Goal: Transaction & Acquisition: Purchase product/service

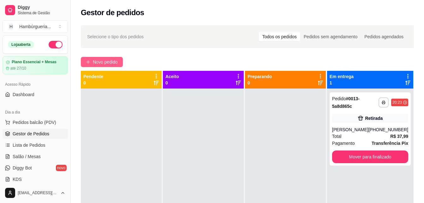
click at [108, 62] on span "Novo pedido" at bounding box center [105, 61] width 25 height 7
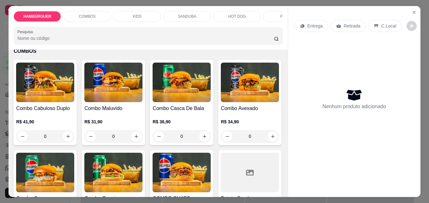
scroll to position [285, 0]
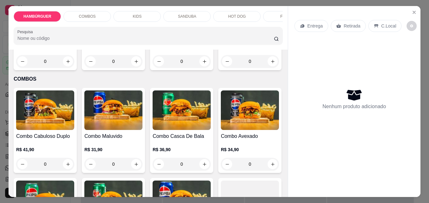
click at [153, 68] on div "0" at bounding box center [182, 61] width 58 height 13
click at [135, 156] on div "Barbecue R$ 2,00" at bounding box center [143, 147] width 27 height 22
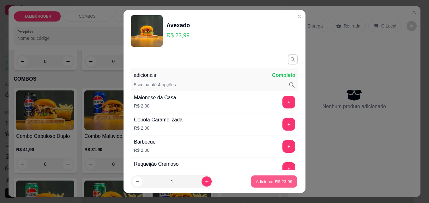
click at [268, 181] on p "Adicionar R$ 23,99" at bounding box center [274, 181] width 37 height 6
type input "1"
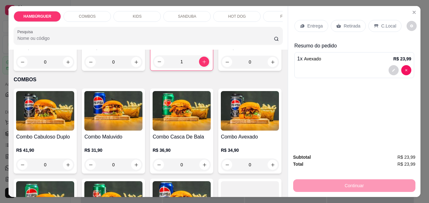
click at [153, 68] on div "1" at bounding box center [181, 61] width 57 height 13
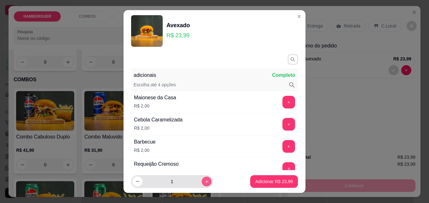
click at [202, 182] on button "increase-product-quantity" at bounding box center [206, 181] width 10 height 10
type input "2"
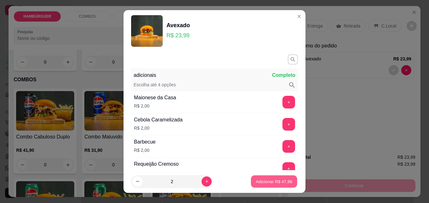
click at [262, 180] on p "Adicionar R$ 47,98" at bounding box center [274, 181] width 37 height 6
type input "3"
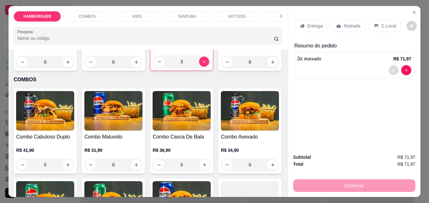
click at [392, 68] on icon "decrease-product-quantity" at bounding box center [394, 70] width 4 height 4
click at [153, 68] on div "3" at bounding box center [181, 61] width 57 height 13
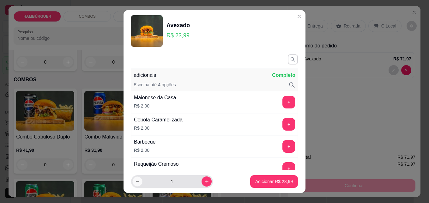
click at [136, 183] on icon "decrease-product-quantity" at bounding box center [137, 181] width 5 height 5
type input "0"
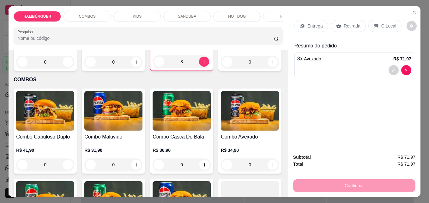
click at [153, 68] on div "3" at bounding box center [181, 61] width 57 height 13
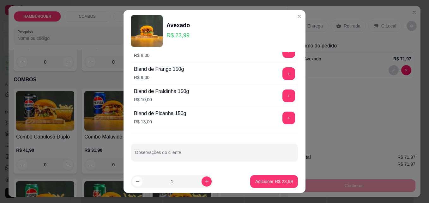
scroll to position [0, 0]
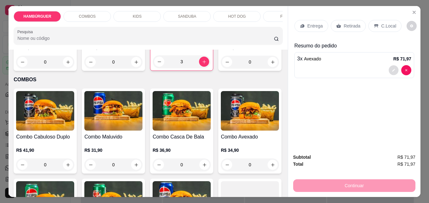
click at [392, 69] on icon "decrease-product-quantity" at bounding box center [393, 70] width 3 height 3
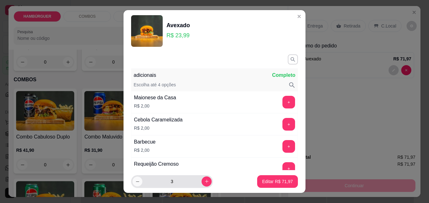
click at [136, 181] on icon "decrease-product-quantity" at bounding box center [137, 181] width 3 height 0
type input "2"
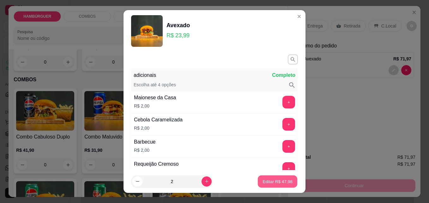
click at [271, 181] on p "Editar R$ 47,98" at bounding box center [277, 181] width 30 height 6
type input "2"
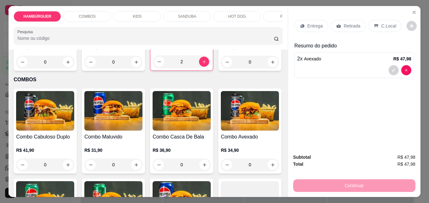
click at [372, 20] on div "C.Local" at bounding box center [384, 26] width 33 height 12
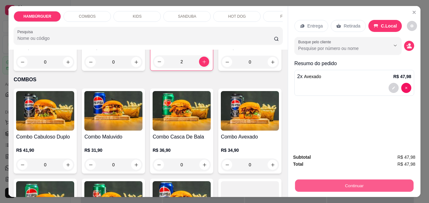
click at [335, 179] on button "Continuar" at bounding box center [354, 185] width 118 height 12
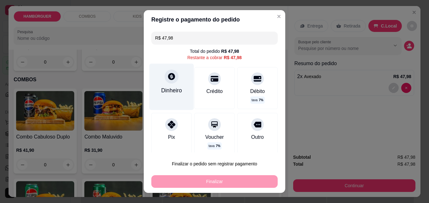
click at [177, 96] on div "Dinheiro" at bounding box center [171, 86] width 45 height 46
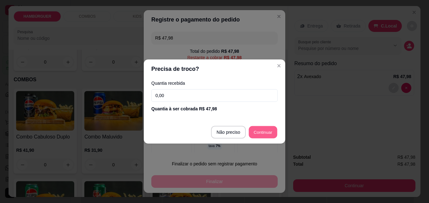
type input "R$ 0,00"
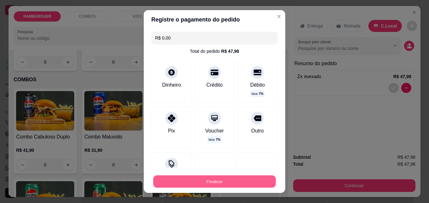
click at [251, 177] on button "Finalizar" at bounding box center [214, 181] width 123 height 12
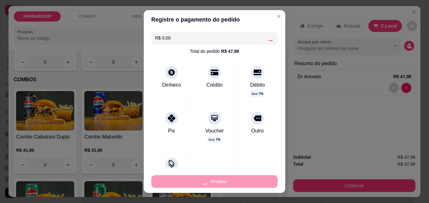
type input "0"
type input "-R$ 47,98"
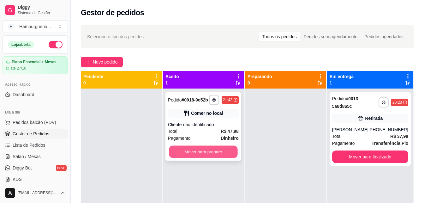
click at [210, 153] on button "Mover para preparo" at bounding box center [203, 152] width 69 height 12
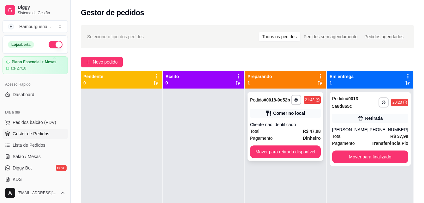
click at [305, 122] on div "Cliente não identificado" at bounding box center [285, 124] width 71 height 6
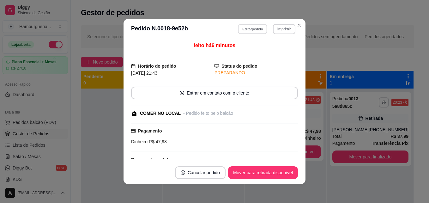
click at [241, 27] on button "Editar pedido" at bounding box center [252, 29] width 29 height 10
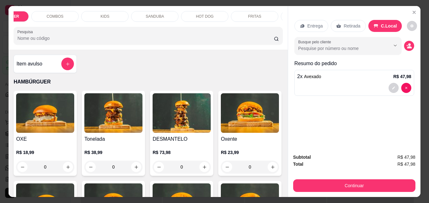
scroll to position [0, 38]
click at [242, 14] on p "FRITAS" at bounding box center [248, 16] width 13 height 5
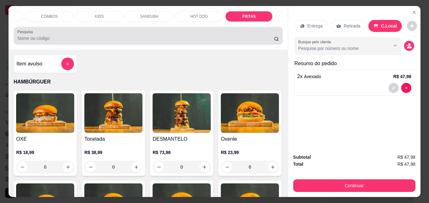
scroll to position [16, 0]
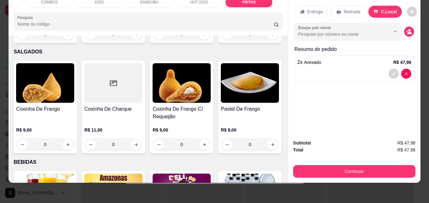
click at [68, 40] on div "0" at bounding box center [45, 34] width 58 height 13
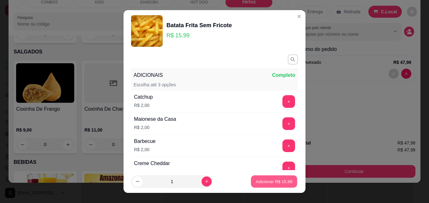
click at [268, 180] on p "Adicionar R$ 15,99" at bounding box center [274, 181] width 37 height 6
type input "1"
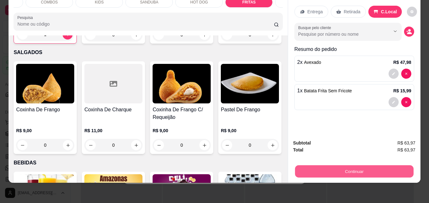
click at [346, 170] on button "Continuar" at bounding box center [354, 171] width 118 height 12
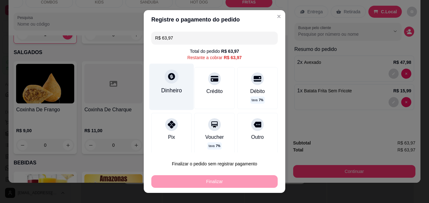
click at [174, 100] on div "Dinheiro" at bounding box center [171, 86] width 45 height 46
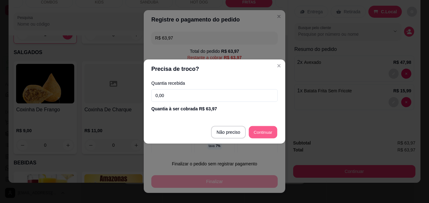
type input "R$ 0,00"
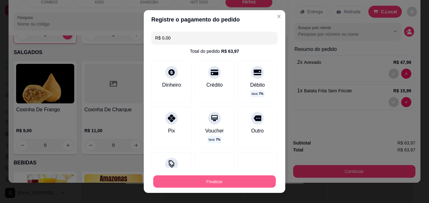
click at [258, 180] on button "Finalizar" at bounding box center [214, 181] width 123 height 12
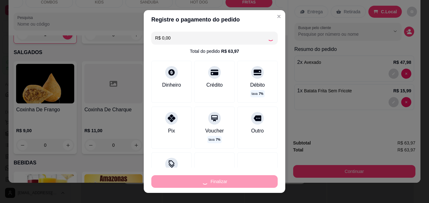
type input "0"
type input "-R$ 63,97"
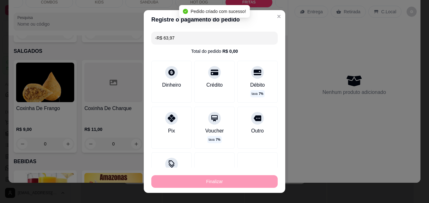
scroll to position [999, 0]
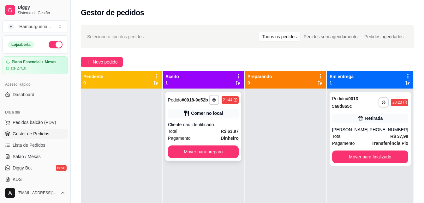
click at [214, 125] on div "Cliente não identificado" at bounding box center [203, 124] width 71 height 6
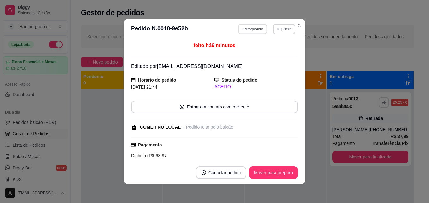
click at [256, 30] on button "Editar pedido" at bounding box center [252, 29] width 29 height 10
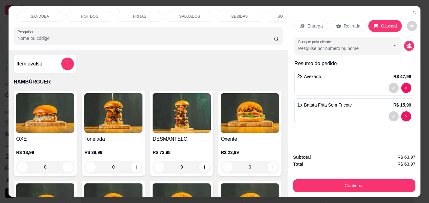
scroll to position [0, 152]
click at [246, 11] on div "BEBIDAS" at bounding box center [234, 16] width 47 height 11
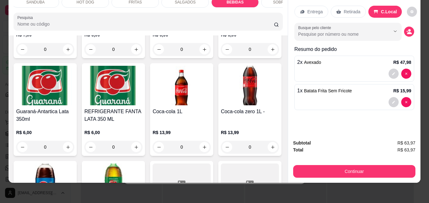
click at [246, 9] on div "HAMBÚRGUER COMBOS KIDS SANDUBA HOT DOG FRITAS SALGADOS BEBIDAS SOBREMESA ADICIO…" at bounding box center [148, 14] width 279 height 44
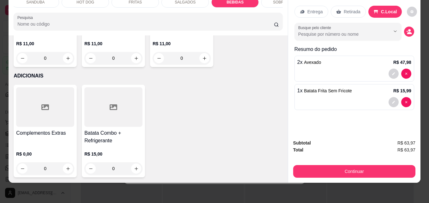
scroll to position [1746, 0]
type input "1"
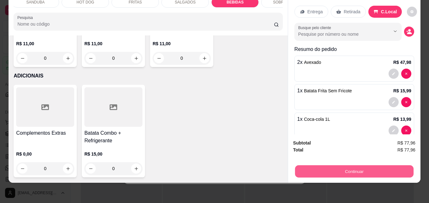
click at [324, 165] on button "Continuar" at bounding box center [354, 171] width 118 height 12
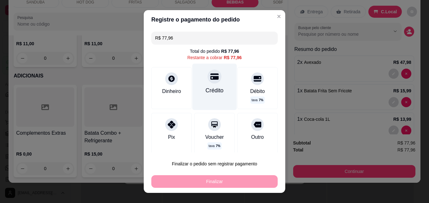
click at [217, 92] on div "Crédito" at bounding box center [214, 86] width 45 height 46
type input "R$ 0,00"
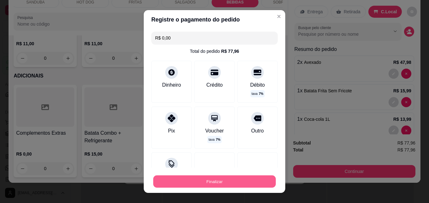
click at [217, 183] on button "Finalizar" at bounding box center [214, 181] width 123 height 12
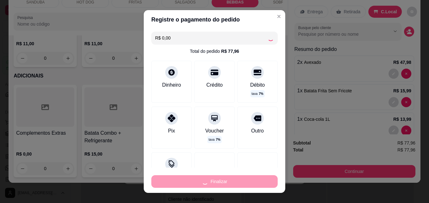
type input "0"
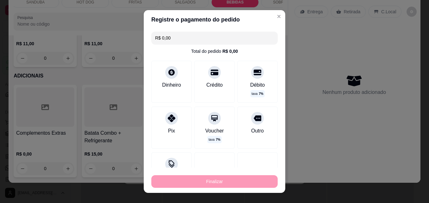
type input "-R$ 77,96"
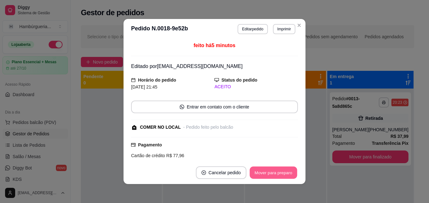
click at [275, 172] on button "Mover para preparo" at bounding box center [272, 172] width 47 height 12
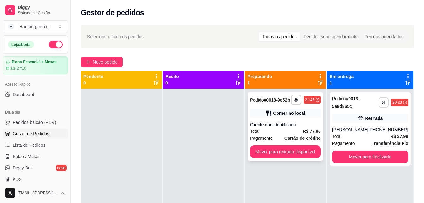
click at [301, 123] on div "Cliente não identificado" at bounding box center [285, 124] width 71 height 6
click at [305, 152] on button "Mover para retirada disponível" at bounding box center [285, 152] width 69 height 12
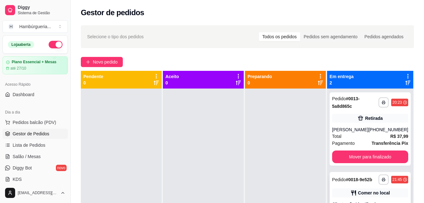
click at [341, 183] on div "**********" at bounding box center [370, 179] width 76 height 10
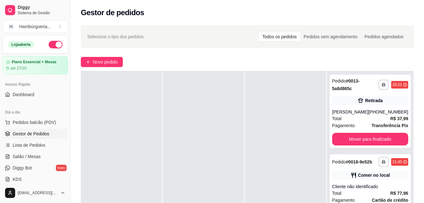
scroll to position [0, 0]
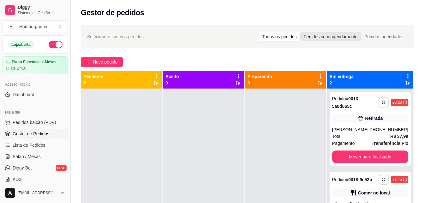
click at [356, 40] on div "Pedidos sem agendamento" at bounding box center [330, 36] width 61 height 9
click at [300, 32] on input "Pedidos sem agendamento" at bounding box center [300, 32] width 0 height 0
click at [291, 39] on div "Todos os pedidos" at bounding box center [279, 36] width 41 height 9
click at [259, 32] on input "Todos os pedidos" at bounding box center [259, 32] width 0 height 0
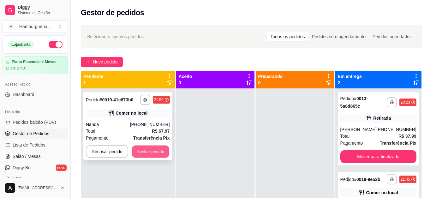
click at [157, 148] on button "Aceitar pedido" at bounding box center [150, 152] width 37 height 12
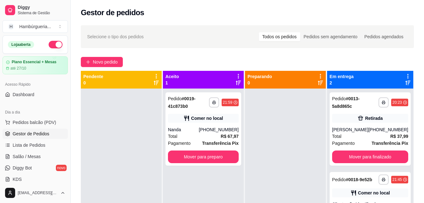
click at [157, 148] on div at bounding box center [121, 189] width 81 height 203
click at [208, 115] on div "Comer no local" at bounding box center [203, 118] width 71 height 9
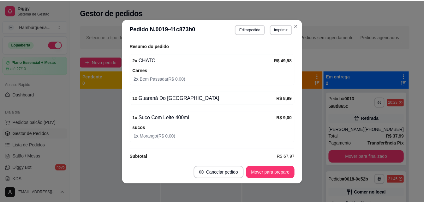
scroll to position [136, 0]
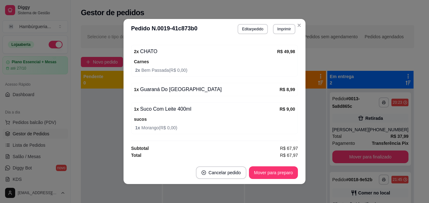
click at [266, 88] on div "1 x Guaraná Do [GEOGRAPHIC_DATA]" at bounding box center [207, 90] width 146 height 8
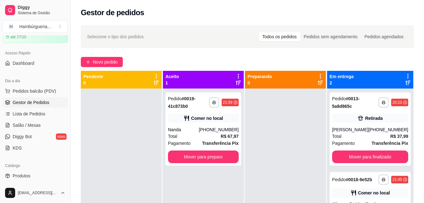
scroll to position [33, 0]
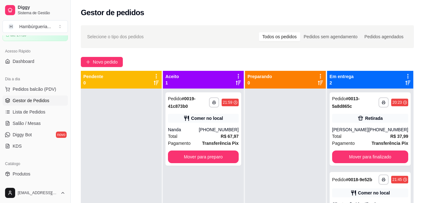
click at [48, 99] on span "Gestor de Pedidos" at bounding box center [31, 100] width 37 height 6
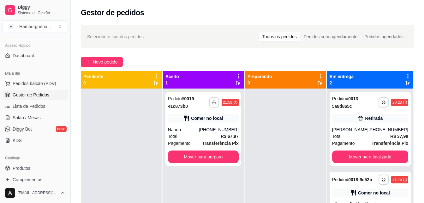
scroll to position [44, 0]
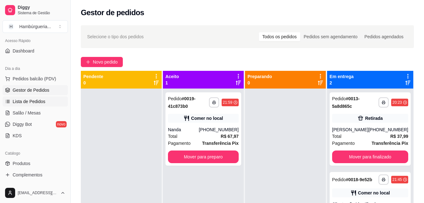
click at [44, 102] on link "Lista de Pedidos" at bounding box center [35, 101] width 65 height 10
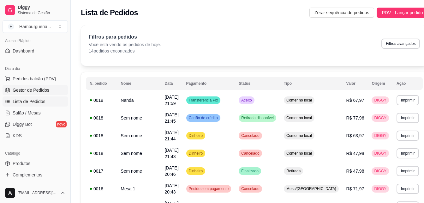
click at [41, 92] on span "Gestor de Pedidos" at bounding box center [31, 90] width 37 height 6
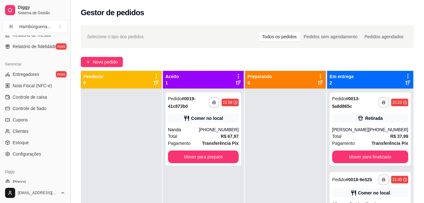
scroll to position [248, 0]
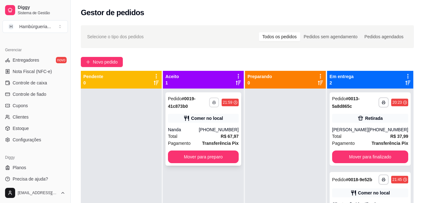
click at [213, 102] on icon "button" at bounding box center [214, 102] width 4 height 4
click at [198, 126] on button "IMPRESSORA" at bounding box center [198, 124] width 46 height 10
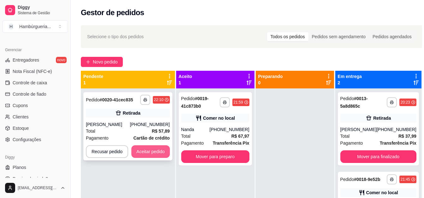
click at [148, 153] on button "Aceitar pedido" at bounding box center [150, 151] width 39 height 13
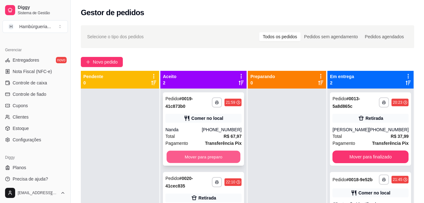
click at [225, 152] on button "Mover para preparo" at bounding box center [204, 157] width 74 height 12
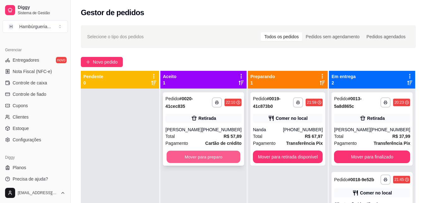
click at [219, 158] on button "Mover para preparo" at bounding box center [204, 157] width 74 height 12
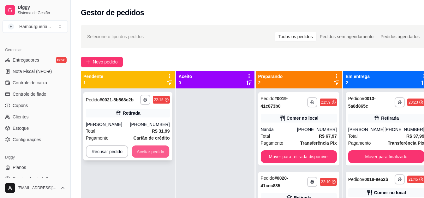
click at [159, 152] on button "Aceitar pedido" at bounding box center [150, 152] width 37 height 12
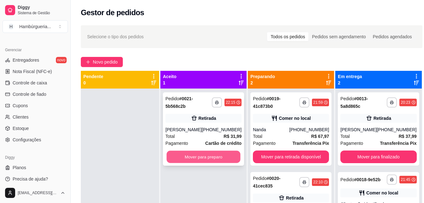
click at [191, 154] on button "Mover para preparo" at bounding box center [204, 157] width 74 height 12
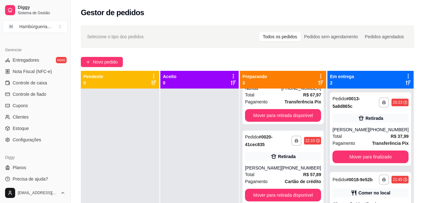
scroll to position [42, 0]
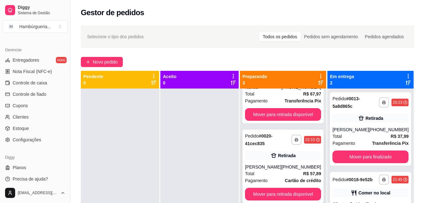
click at [287, 163] on div "**********" at bounding box center [283, 165] width 81 height 73
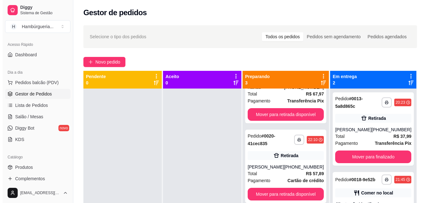
scroll to position [33, 0]
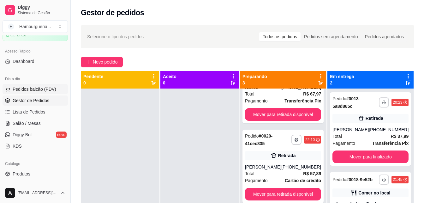
click at [53, 88] on span "Pedidos balcão (PDV)" at bounding box center [35, 89] width 44 height 6
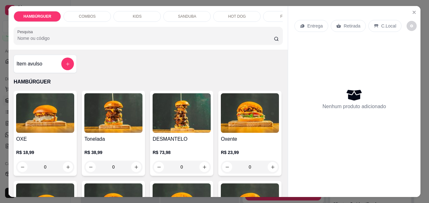
click at [63, 170] on div "0" at bounding box center [45, 166] width 58 height 13
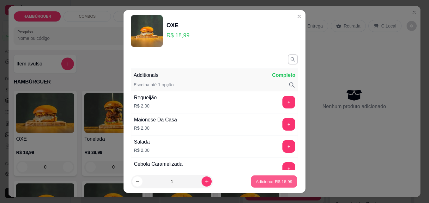
click at [258, 184] on p "Adicionar R$ 18,99" at bounding box center [274, 181] width 37 height 6
type input "1"
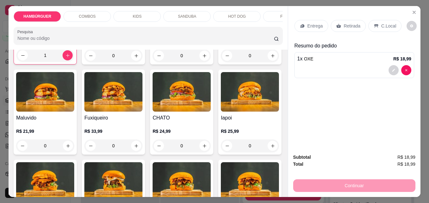
scroll to position [123, 0]
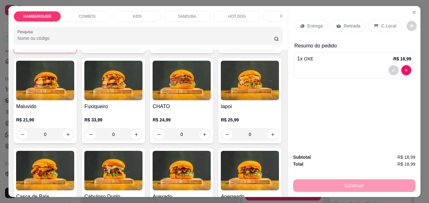
click at [221, 51] on div "0" at bounding box center [250, 44] width 58 height 13
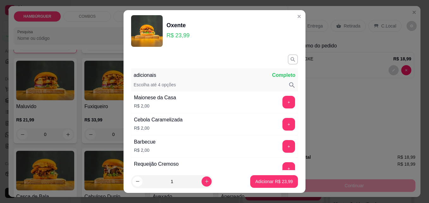
scroll to position [404, 0]
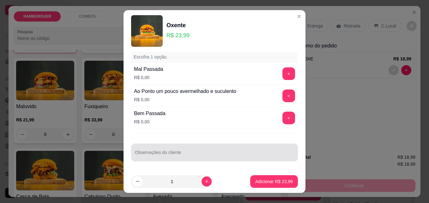
click at [237, 151] on div at bounding box center [214, 152] width 159 height 13
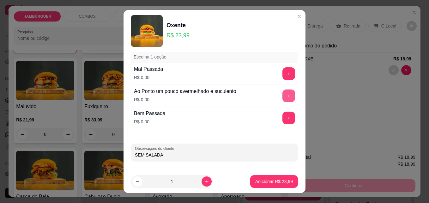
type input "SEM SALADA"
click at [283, 96] on button "+" at bounding box center [289, 96] width 12 height 12
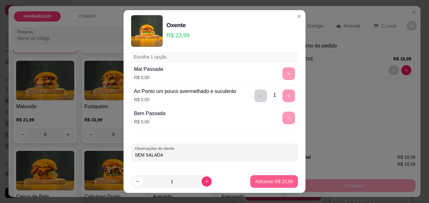
click at [267, 187] on button "Adicionar R$ 23,99" at bounding box center [274, 181] width 48 height 13
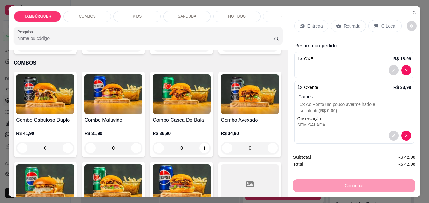
scroll to position [314, 0]
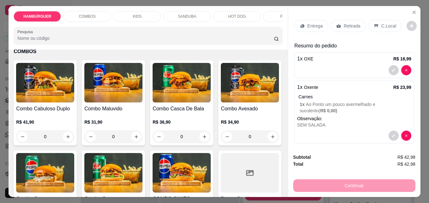
click at [153, 40] on div "0" at bounding box center [182, 33] width 58 height 13
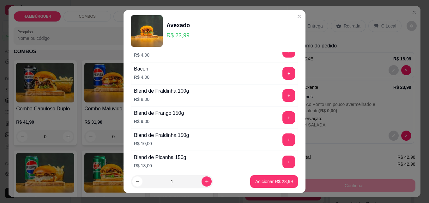
scroll to position [268, 0]
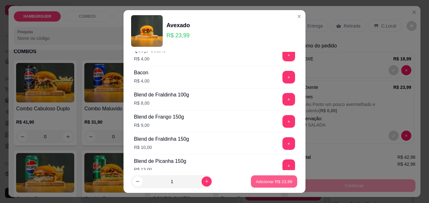
click at [260, 178] on button "Adicionar R$ 23,99" at bounding box center [274, 181] width 46 height 12
type input "1"
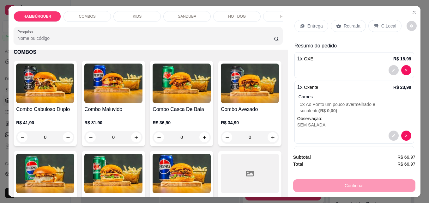
click at [175, 17] on div "SANDUBA" at bounding box center [186, 16] width 47 height 11
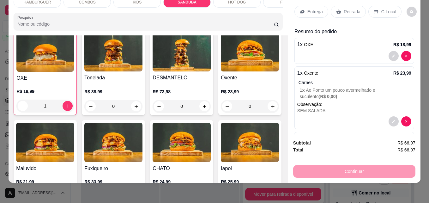
scroll to position [0, 0]
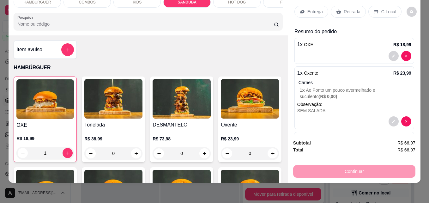
click at [283, 14] on div "HAMBÚRGUER COMBOS KIDS SANDUBA HOT DOG FRITAS SALGADOS BEBIDAS SOBREMESA ADICIO…" at bounding box center [148, 14] width 279 height 44
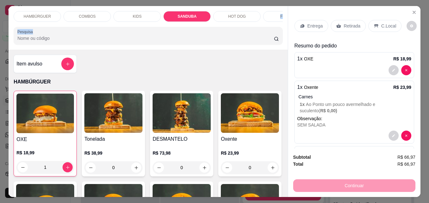
drag, startPoint x: 283, startPoint y: 14, endPoint x: 245, endPoint y: 10, distance: 38.7
click at [245, 10] on div "HAMBÚRGUER COMBOS KIDS SANDUBA HOT DOG FRITAS SALGADOS BEBIDAS SOBREMESA ADICIO…" at bounding box center [148, 28] width 279 height 44
drag, startPoint x: 276, startPoint y: 13, endPoint x: 220, endPoint y: 41, distance: 62.7
click at [220, 41] on input "Pesquisa" at bounding box center [145, 38] width 256 height 6
click at [267, 14] on div "FRITAS" at bounding box center [286, 16] width 47 height 11
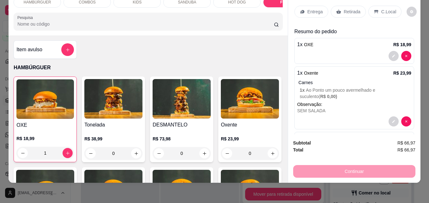
click at [283, 21] on div "HAMBÚRGUER COMBOS KIDS SANDUBA HOT DOG FRITAS SALGADOS BEBIDAS SOBREMESA ADICIO…" at bounding box center [148, 14] width 279 height 44
click at [284, 18] on div "HAMBÚRGUER COMBOS KIDS SANDUBA HOT DOG FRITAS SALGADOS BEBIDAS SOBREMESA ADICIO…" at bounding box center [148, 14] width 279 height 44
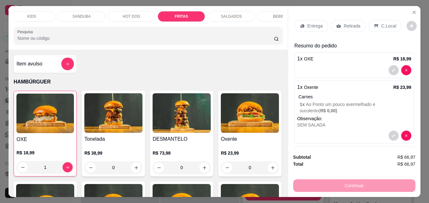
scroll to position [0, 114]
click at [235, 11] on div "SALGADOS" at bounding box center [222, 16] width 47 height 11
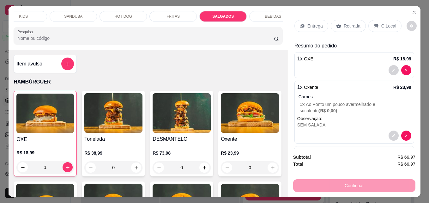
scroll to position [16, 0]
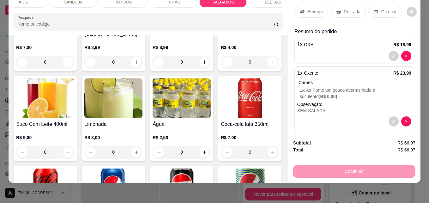
type input "1"
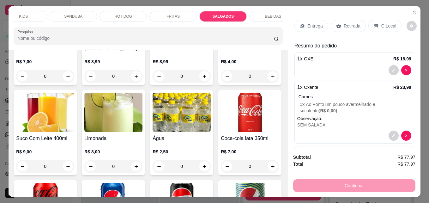
click at [258, 15] on div "BEBIDAS" at bounding box center [272, 16] width 47 height 11
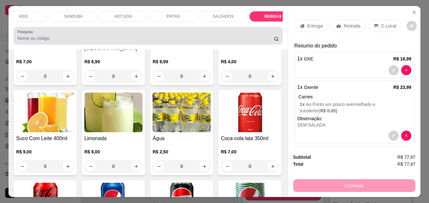
scroll to position [16, 0]
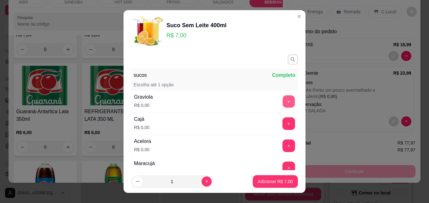
click at [283, 101] on button "+" at bounding box center [289, 101] width 12 height 12
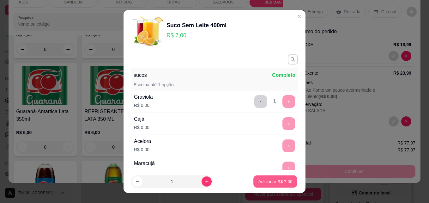
click at [258, 180] on p "Adicionar R$ 7,00" at bounding box center [275, 181] width 34 height 6
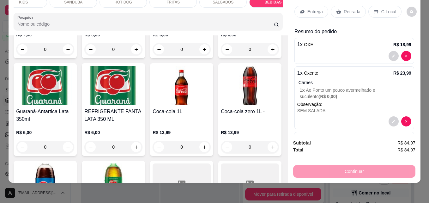
scroll to position [106, 0]
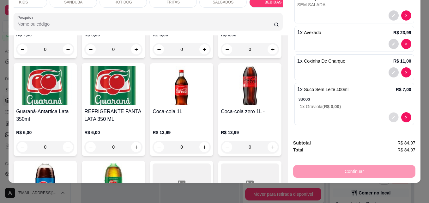
click at [388, 112] on button "decrease-product-quantity" at bounding box center [393, 117] width 10 height 10
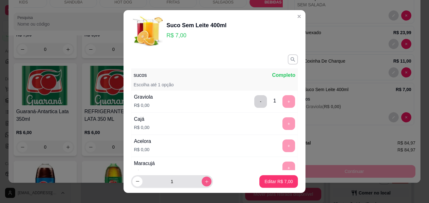
click at [204, 181] on icon "increase-product-quantity" at bounding box center [206, 181] width 5 height 5
type input "3"
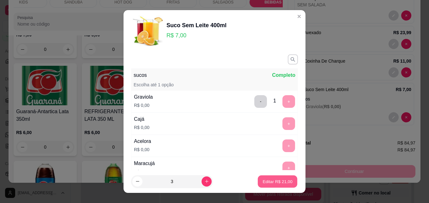
click at [265, 182] on p "Editar R$ 21,00" at bounding box center [277, 181] width 30 height 6
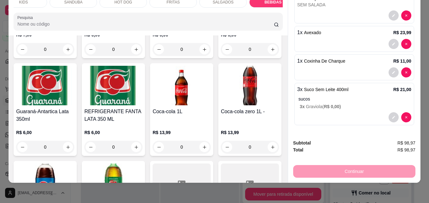
scroll to position [0, 0]
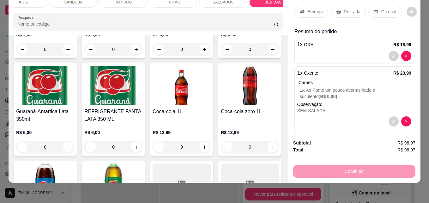
click at [383, 13] on div "C.Local" at bounding box center [384, 12] width 33 height 12
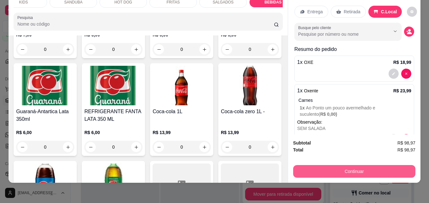
click at [339, 173] on div "Continuar" at bounding box center [354, 170] width 122 height 14
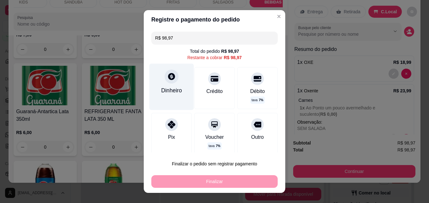
click at [171, 78] on icon at bounding box center [171, 76] width 7 height 7
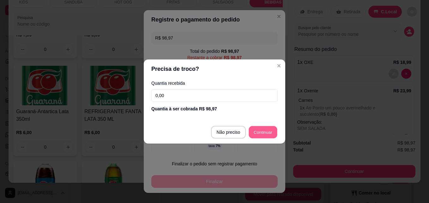
type input "R$ 0,00"
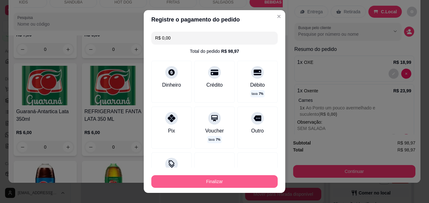
click at [246, 180] on button "Finalizar" at bounding box center [214, 181] width 126 height 13
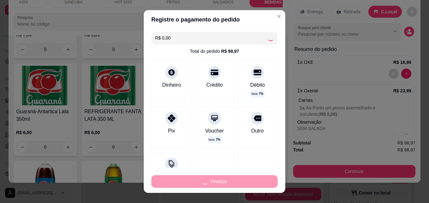
type input "0"
type input "-R$ 98,97"
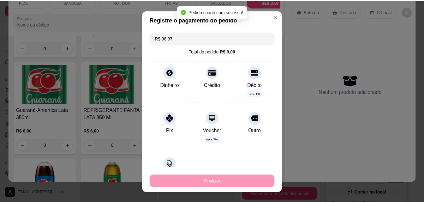
scroll to position [1392, 0]
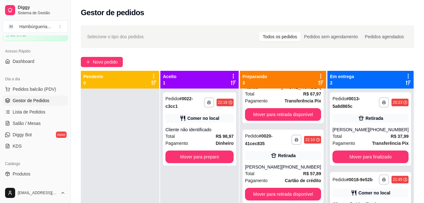
click at [375, 194] on div "Comer no local" at bounding box center [370, 192] width 76 height 9
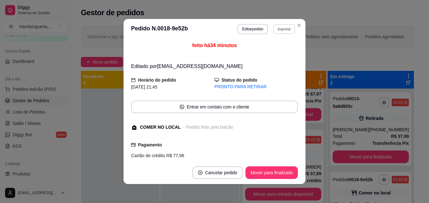
click at [277, 28] on button "Imprimir" at bounding box center [284, 29] width 22 height 10
click at [262, 50] on button "IMPRESSORA" at bounding box center [270, 51] width 44 height 10
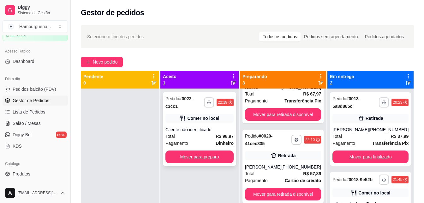
click at [201, 126] on div "Cliente não identificado" at bounding box center [199, 129] width 68 height 6
click at [185, 155] on button "Mover para preparo" at bounding box center [199, 157] width 66 height 12
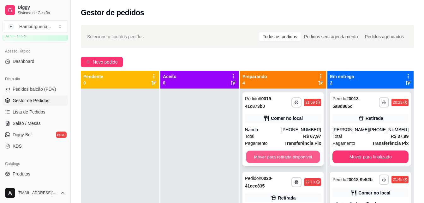
click at [295, 155] on button "Mover para retirada disponível" at bounding box center [283, 157] width 74 height 12
click at [299, 160] on button "Mover para retirada disponível" at bounding box center [283, 157] width 74 height 12
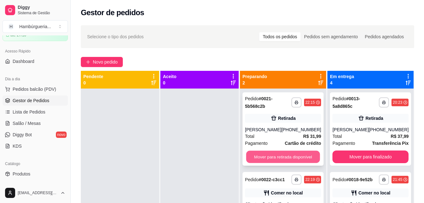
click at [295, 155] on button "Mover para retirada disponível" at bounding box center [283, 157] width 74 height 12
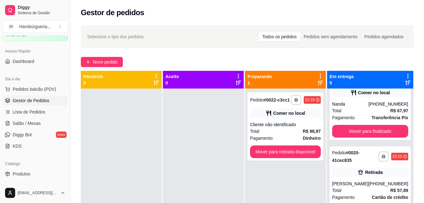
scroll to position [165, 0]
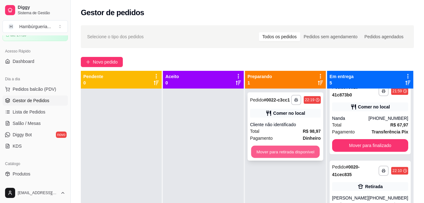
click at [292, 149] on button "Mover para retirada disponível" at bounding box center [285, 152] width 69 height 12
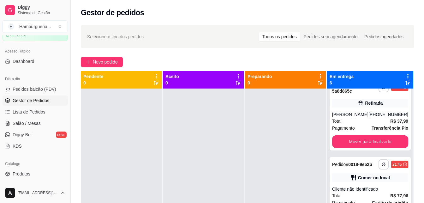
scroll to position [0, 0]
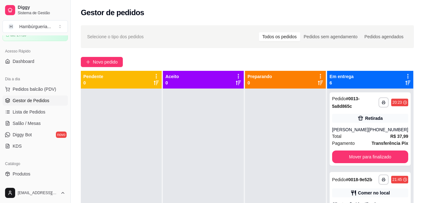
click at [213, 15] on div "Gestor de pedidos" at bounding box center [247, 13] width 333 height 10
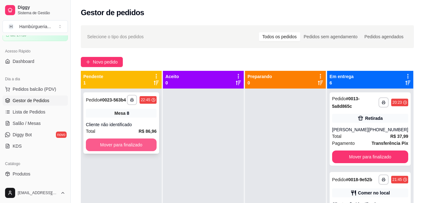
click at [107, 147] on button "Mover para finalizado" at bounding box center [121, 144] width 71 height 13
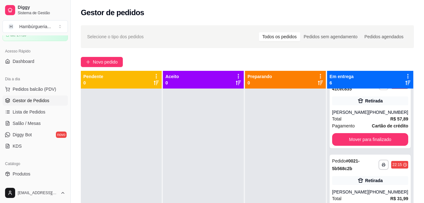
scroll to position [281, 0]
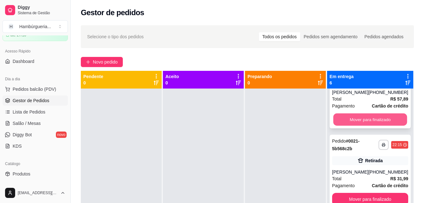
click at [367, 115] on button "Mover para finalizado" at bounding box center [370, 119] width 74 height 12
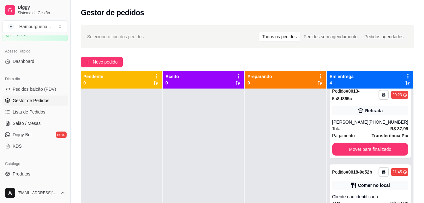
scroll to position [0, 0]
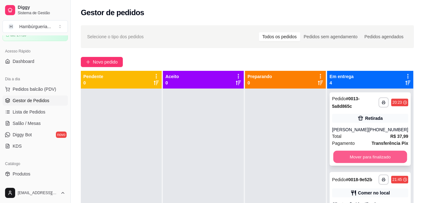
click at [371, 157] on button "Mover para finalizado" at bounding box center [370, 157] width 74 height 12
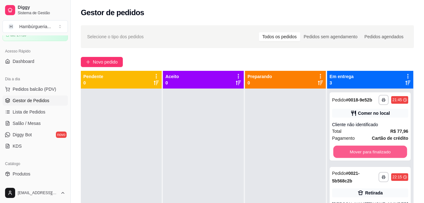
click at [371, 157] on button "Mover para finalizado" at bounding box center [370, 152] width 74 height 12
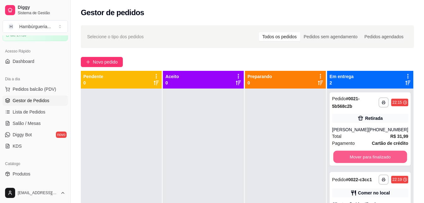
click at [371, 157] on button "Mover para finalizado" at bounding box center [370, 157] width 74 height 12
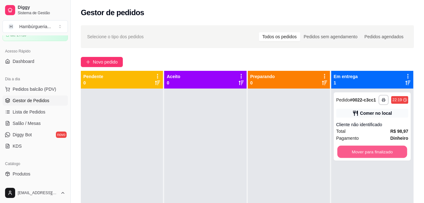
click at [371, 157] on button "Mover para finalizado" at bounding box center [372, 152] width 70 height 12
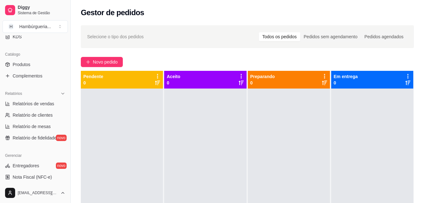
scroll to position [144, 0]
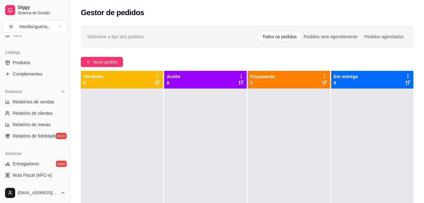
click at [40, 107] on ul "Relatórios de vendas Relatório de clientes Relatório de mesas Relatório de fide…" at bounding box center [35, 119] width 65 height 44
click at [39, 103] on span "Relatórios de vendas" at bounding box center [34, 102] width 42 height 6
select select "ALL"
select select "0"
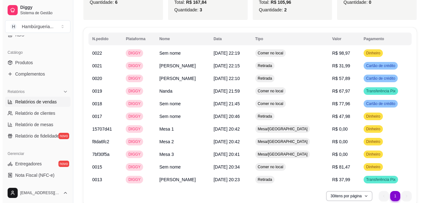
scroll to position [342, 0]
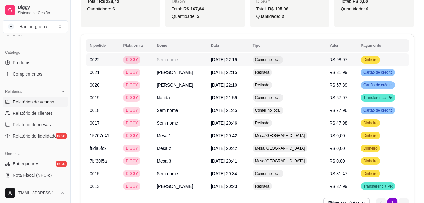
click at [217, 57] on span "04/10/2025 às 22:19" at bounding box center [224, 59] width 26 height 5
click at [329, 57] on span "R$ 98,97" at bounding box center [338, 59] width 18 height 5
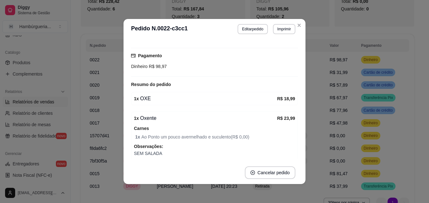
scroll to position [0, 0]
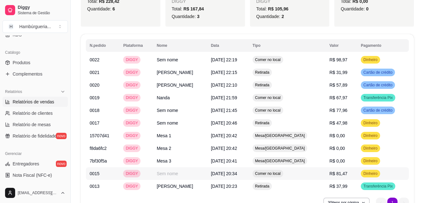
click at [212, 171] on span "04/10/2025 às 20:34" at bounding box center [224, 173] width 26 height 5
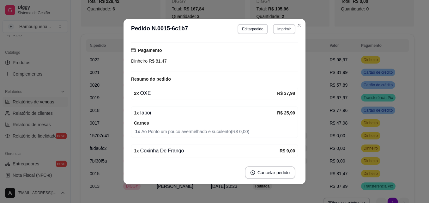
scroll to position [116, 0]
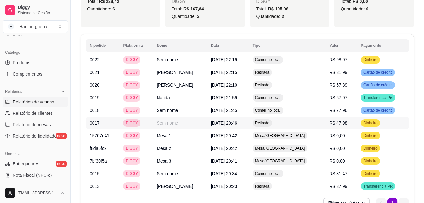
click at [188, 120] on td "Sem nome" at bounding box center [180, 123] width 54 height 13
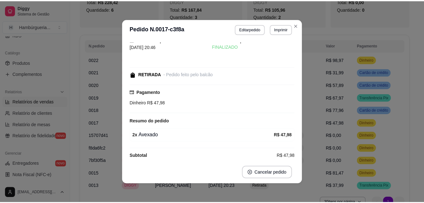
scroll to position [19, 0]
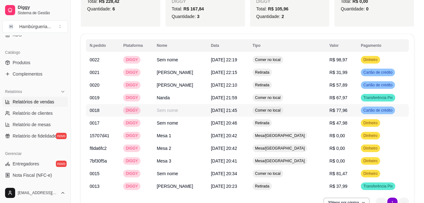
click at [168, 106] on td "Sem nome" at bounding box center [180, 110] width 54 height 13
click at [207, 54] on td "04/10/2025 às 22:19" at bounding box center [228, 59] width 42 height 13
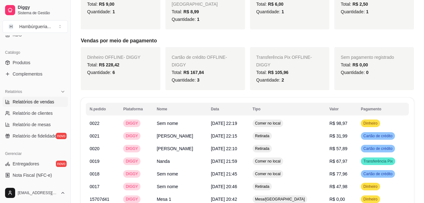
scroll to position [370, 0]
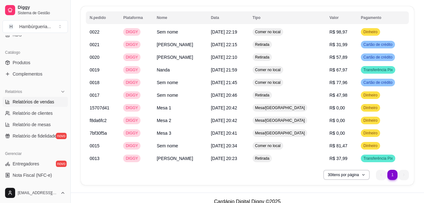
click at [407, 170] on ul "1 1" at bounding box center [392, 175] width 33 height 10
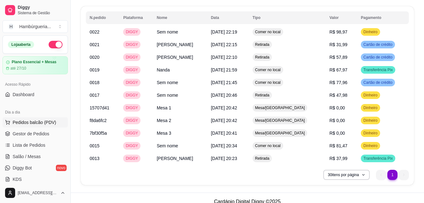
click at [45, 122] on span "Pedidos balcão (PDV)" at bounding box center [35, 122] width 44 height 6
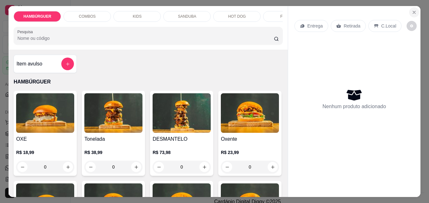
click at [411, 10] on icon "Close" at bounding box center [413, 12] width 5 height 5
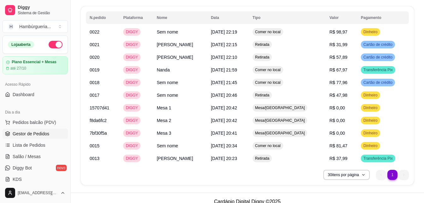
click at [36, 130] on link "Gestor de Pedidos" at bounding box center [35, 134] width 65 height 10
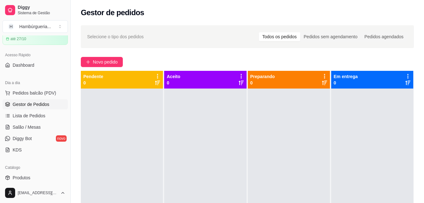
scroll to position [30, 0]
click at [41, 91] on span "Pedidos balcão (PDV)" at bounding box center [35, 92] width 44 height 6
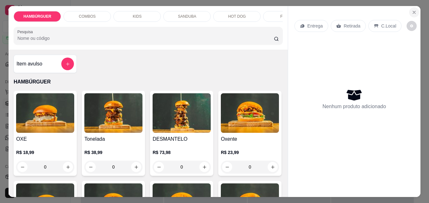
click at [413, 10] on icon "Close" at bounding box center [413, 12] width 5 height 5
